Goal: Information Seeking & Learning: Learn about a topic

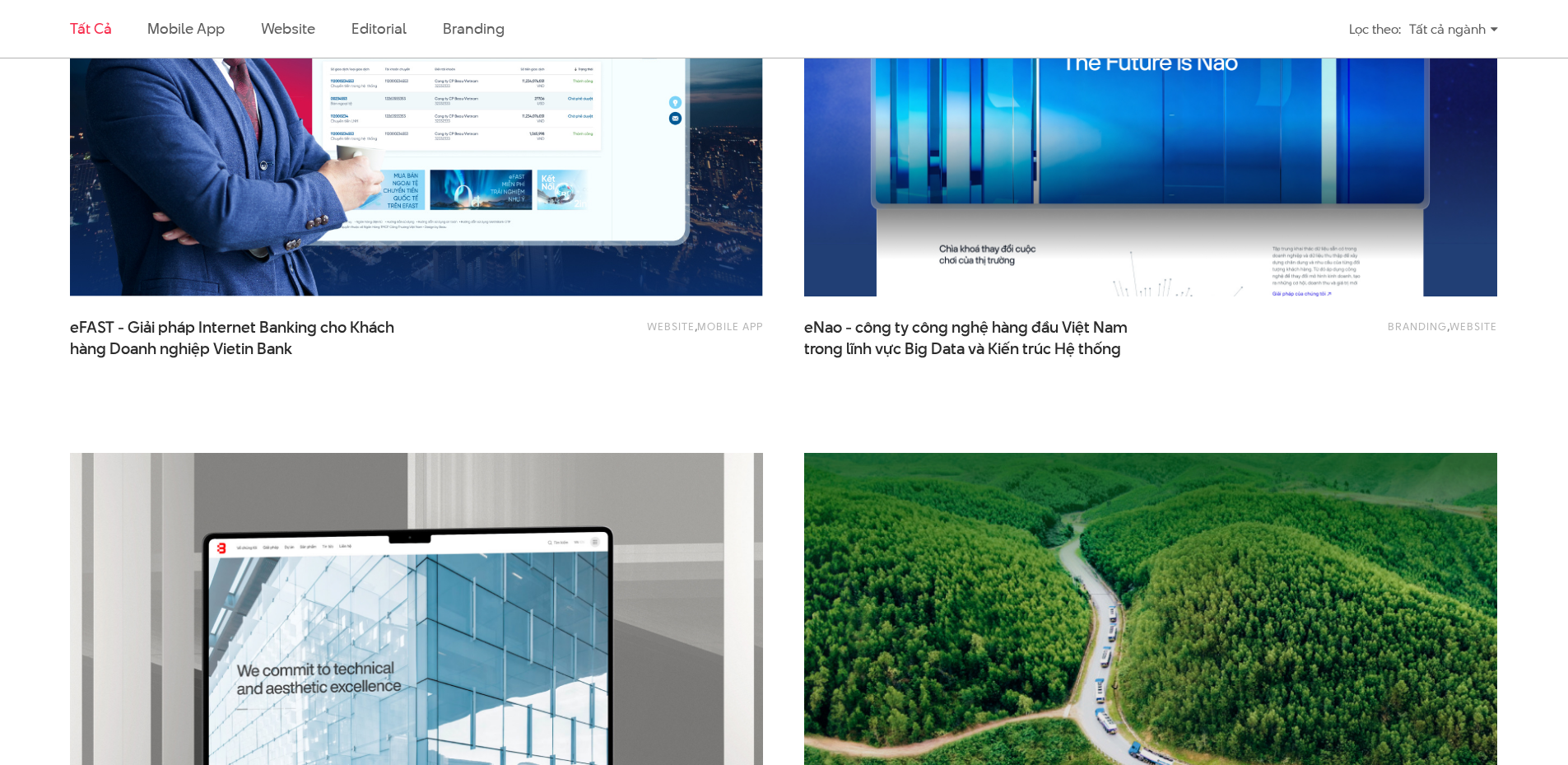
scroll to position [2498, 0]
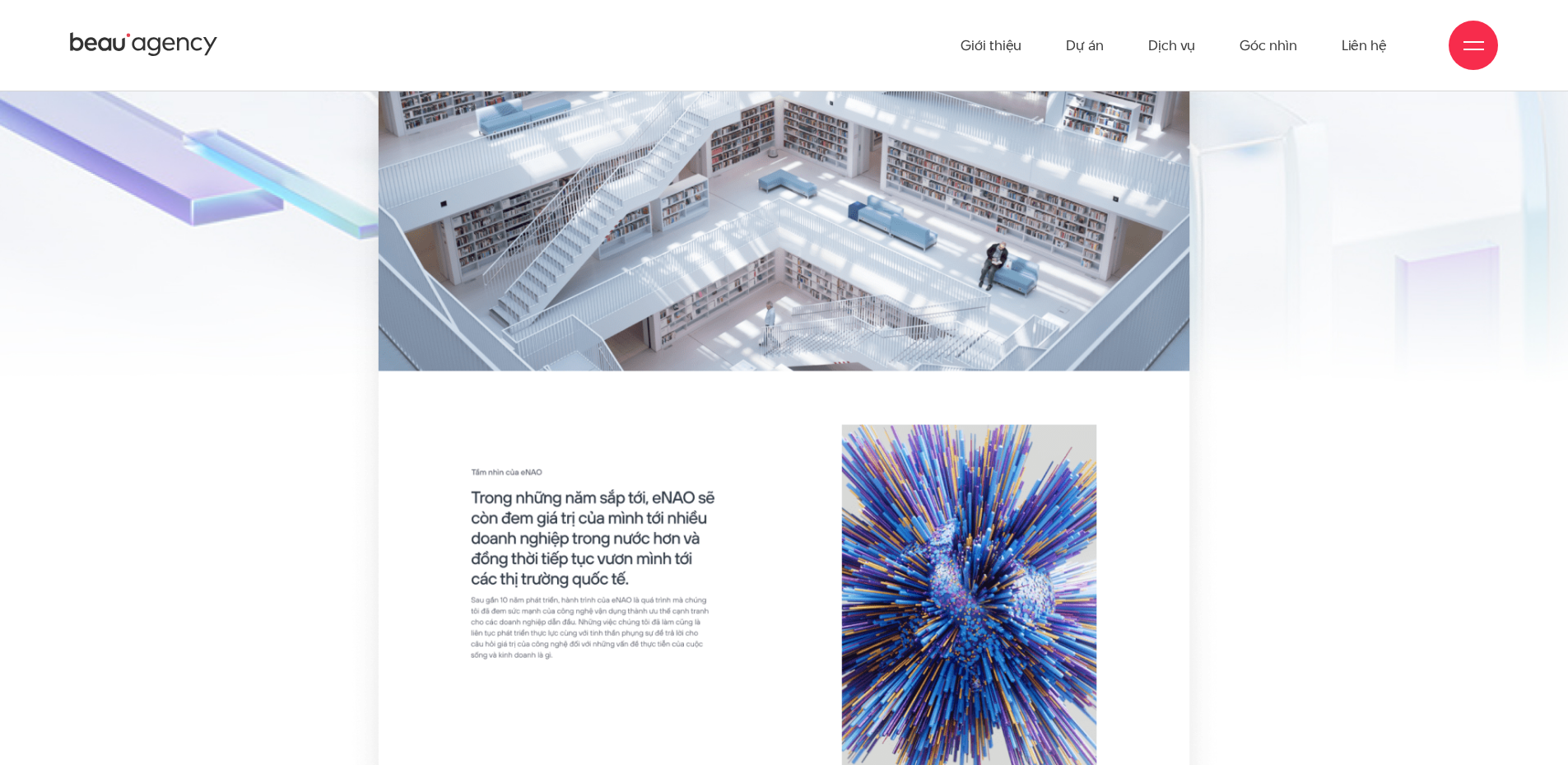
scroll to position [4989, 0]
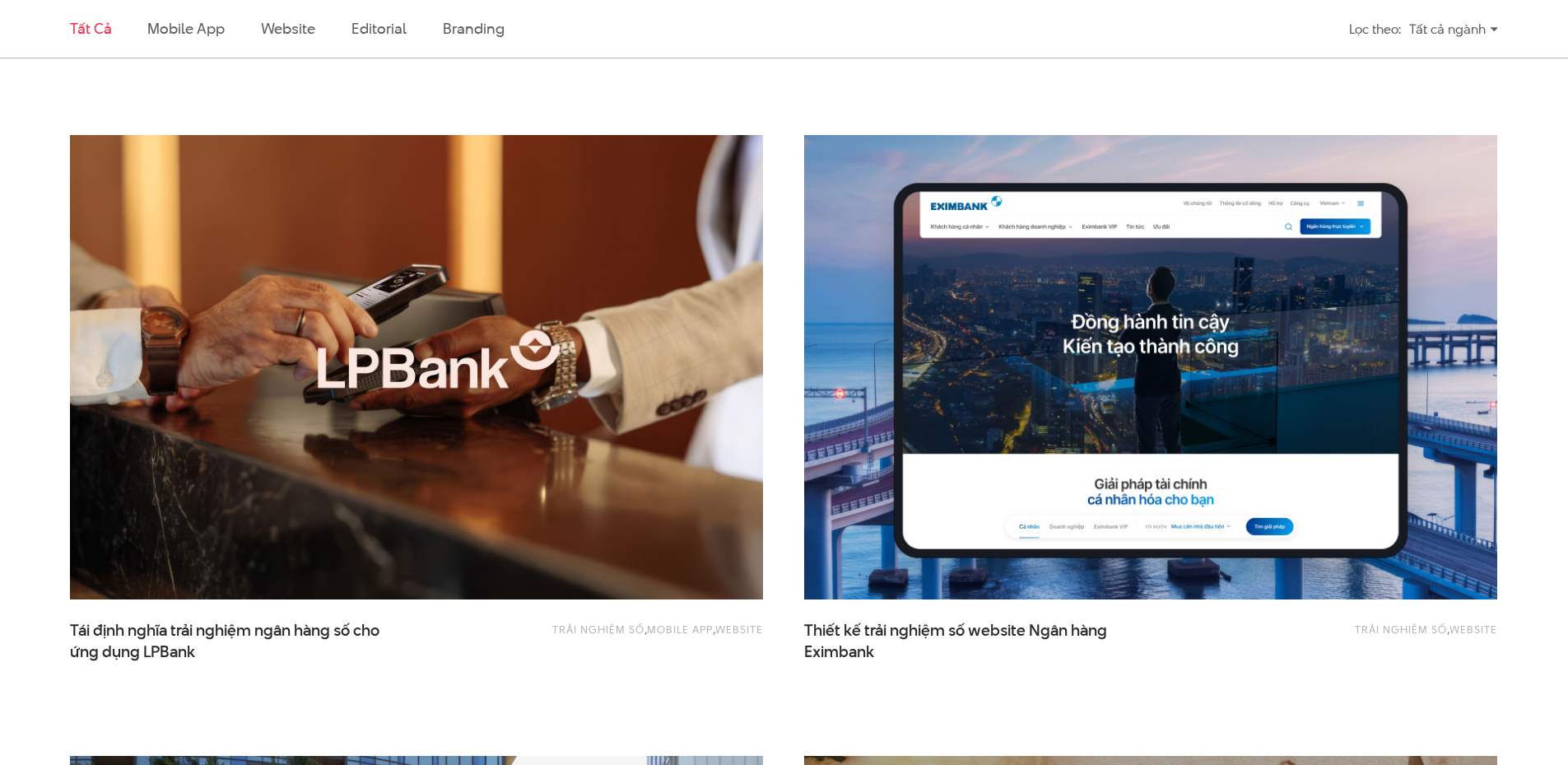
scroll to position [1145, 0]
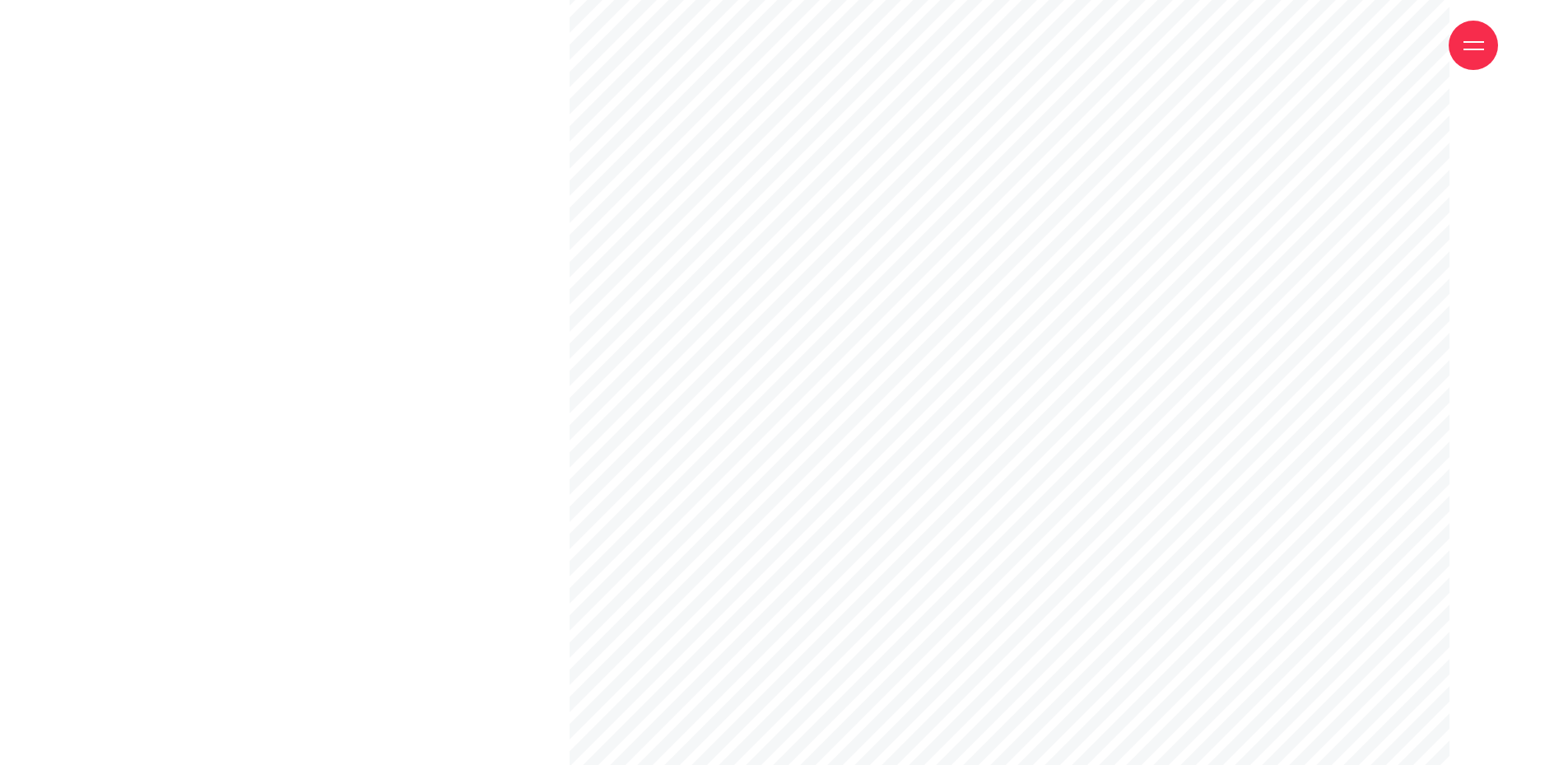
scroll to position [10531, 0]
